Goal: Task Accomplishment & Management: Manage account settings

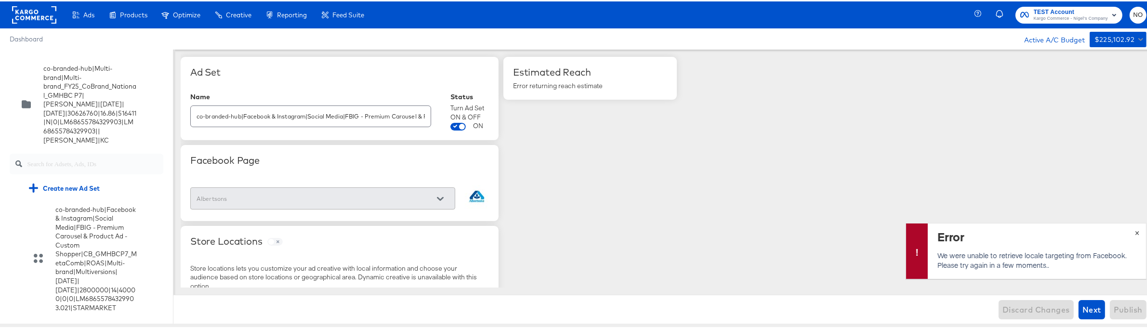
click at [1129, 231] on div "Error We were unable to retrieve locale targeting from Facebook. Please try aga…" at bounding box center [1026, 250] width 241 height 56
click at [1131, 230] on div "Error We were unable to retrieve locale targeting from Facebook. Please try aga…" at bounding box center [1026, 250] width 241 height 56
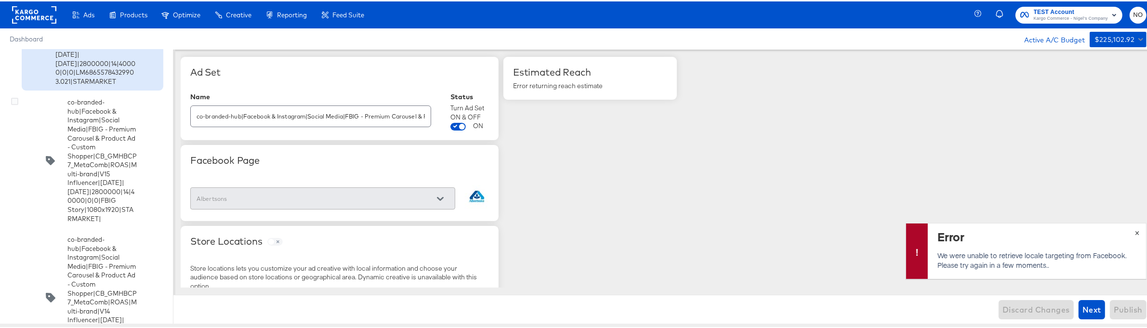
scroll to position [242, 0]
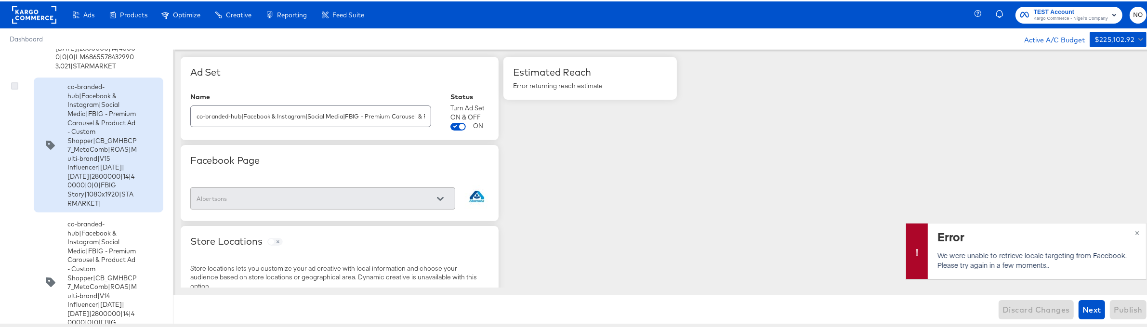
click at [15, 88] on icon at bounding box center [14, 84] width 7 height 7
click at [0, 0] on input "checkbox" at bounding box center [0, 0] width 0 height 0
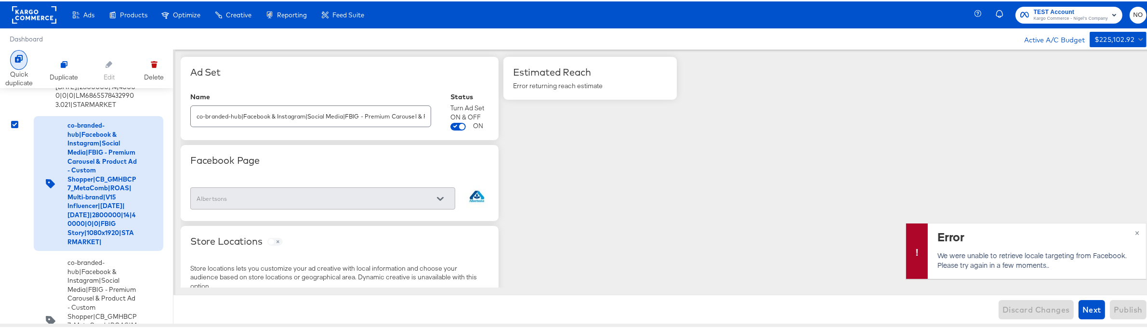
click at [21, 72] on div "Quick duplicate" at bounding box center [18, 77] width 27 height 18
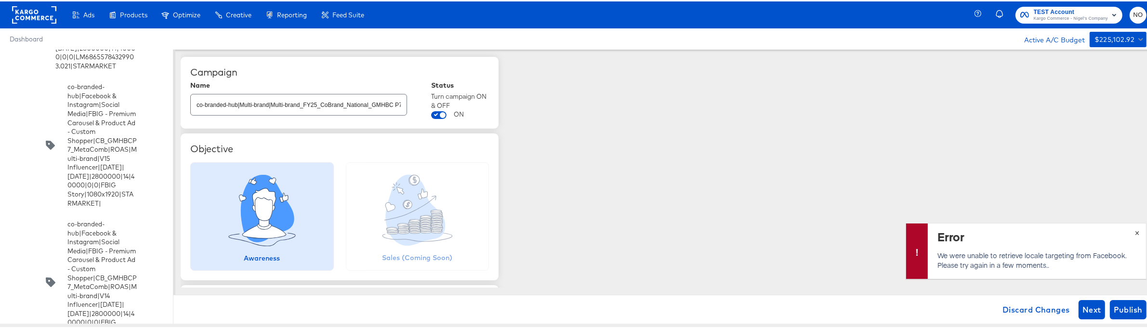
click at [1129, 230] on button "×" at bounding box center [1138, 230] width 18 height 17
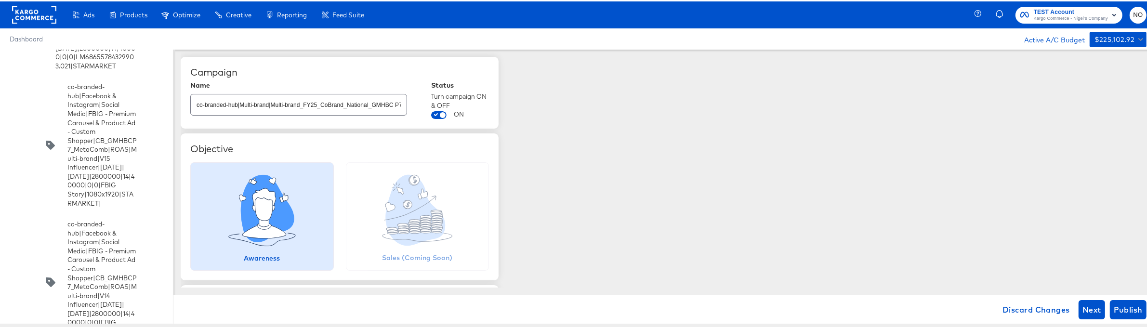
click at [346, 108] on input "co-branded-hub|Multi-brand|Multi-brand_FY25_CoBrand_National_GMHBC P7|[PERSON_N…" at bounding box center [299, 99] width 216 height 21
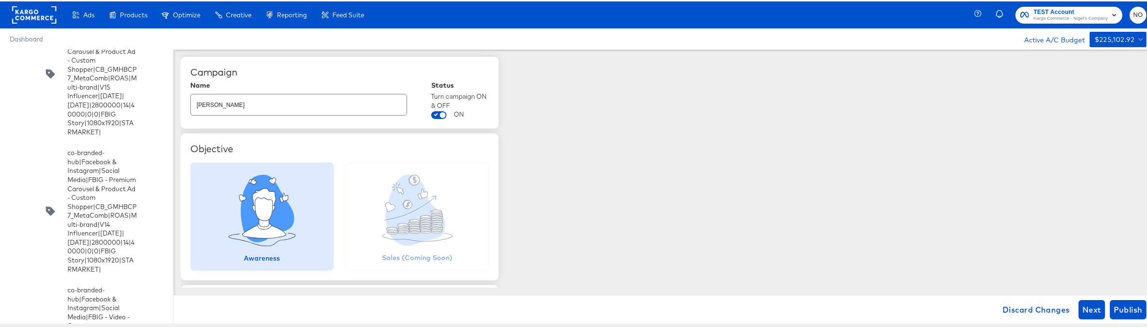
scroll to position [171, 0]
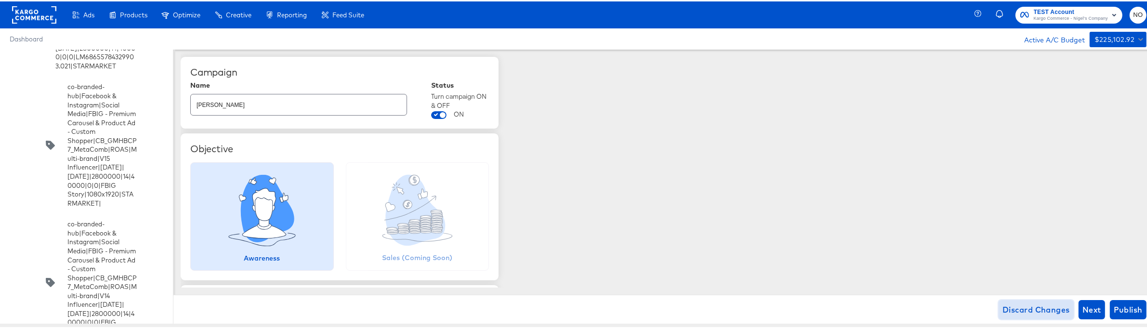
click at [1032, 314] on span "Discard Changes" at bounding box center [1036, 308] width 67 height 13
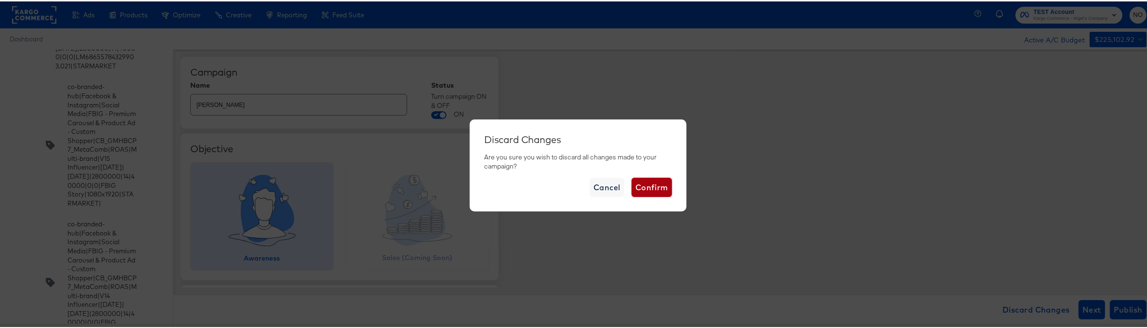
click at [654, 186] on span "Confirm" at bounding box center [652, 185] width 33 height 13
type input "co-branded-hub|Multi-brand|Multi-brand_FY25_CoBrand_National_GMHBC P7|[PERSON_N…"
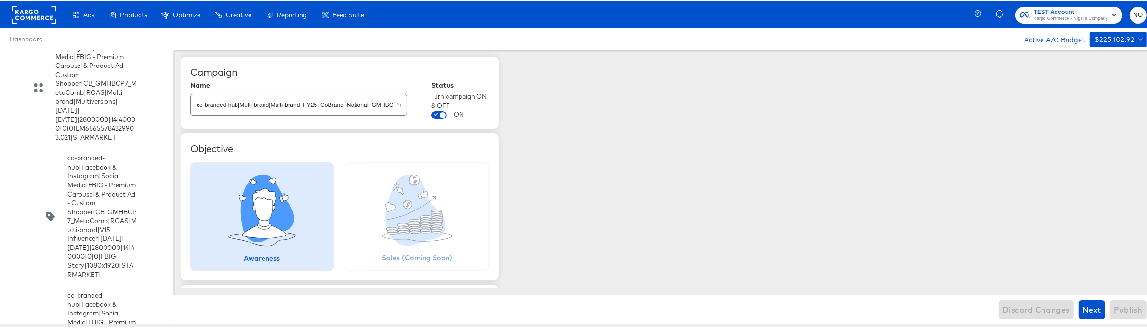
scroll to position [242, 0]
